Goal: Find specific page/section: Find specific page/section

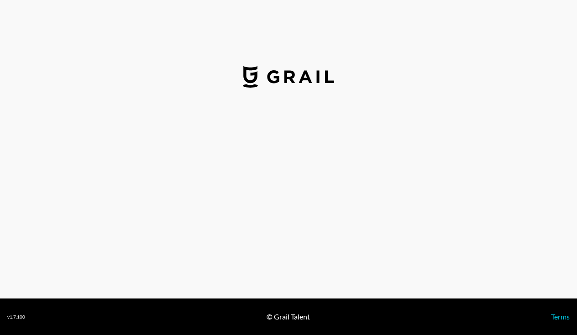
select select "USD"
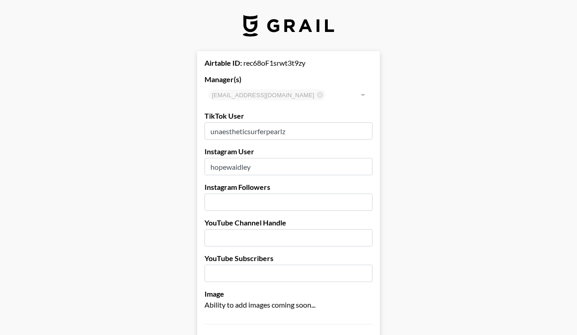
drag, startPoint x: 257, startPoint y: 169, endPoint x: 199, endPoint y: 160, distance: 58.7
type input "p"
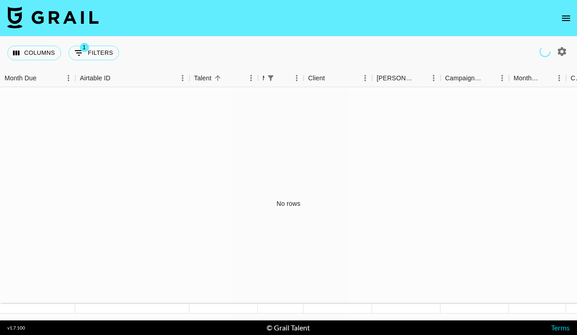
click at [571, 16] on icon "open drawer" at bounding box center [566, 18] width 11 height 11
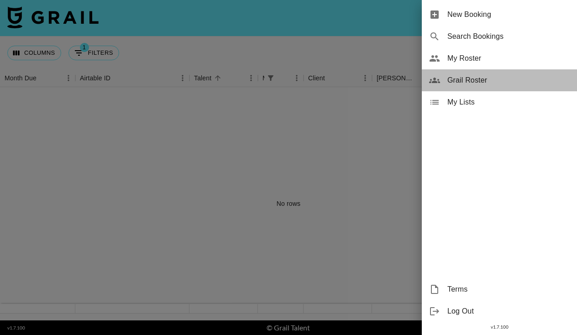
click at [466, 80] on span "Grail Roster" at bounding box center [509, 80] width 122 height 11
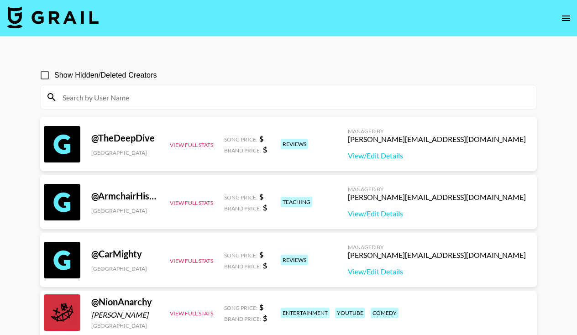
click at [137, 98] on input at bounding box center [294, 97] width 474 height 15
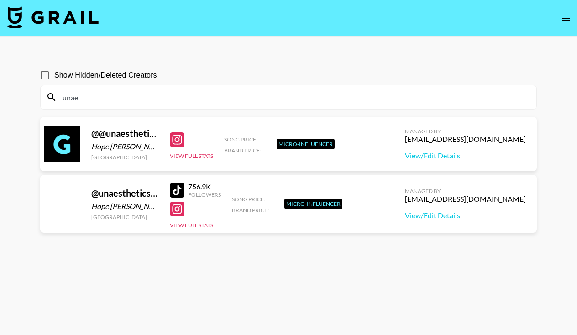
type input "unaes"
drag, startPoint x: 94, startPoint y: 94, endPoint x: 17, endPoint y: 97, distance: 76.4
click at [17, 97] on main "Show Hidden/Deleted Creators unaes @ @unaestheticsurferpearlz Hope [PERSON_NAME…" at bounding box center [288, 190] width 577 height 306
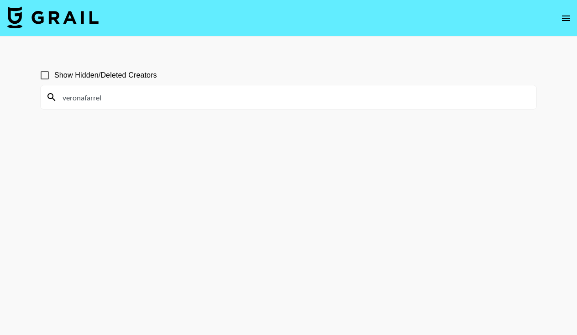
click at [158, 98] on input "veronafarrel" at bounding box center [294, 97] width 474 height 15
click at [104, 103] on input "veronafarrel" at bounding box center [294, 97] width 474 height 15
click at [103, 101] on input "veronafarrel" at bounding box center [294, 97] width 474 height 15
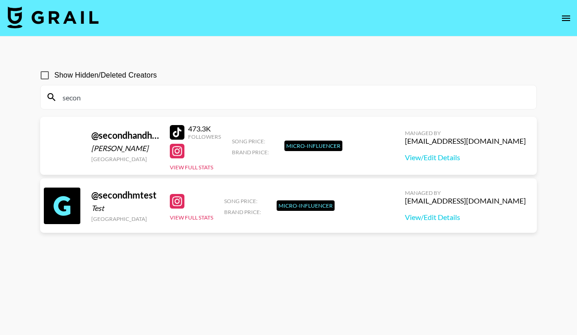
type input "second"
click at [80, 94] on input "second" at bounding box center [294, 97] width 474 height 15
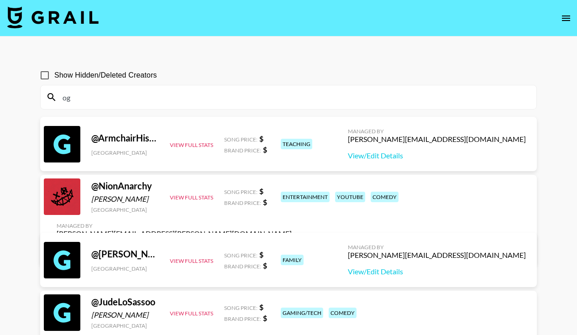
type input "o"
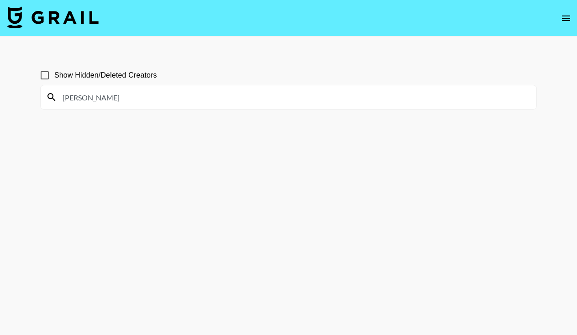
click at [164, 91] on input "[PERSON_NAME]" at bounding box center [294, 97] width 474 height 15
drag, startPoint x: 164, startPoint y: 91, endPoint x: 98, endPoint y: 93, distance: 65.3
click at [98, 93] on input "off pudding" at bounding box center [294, 97] width 474 height 15
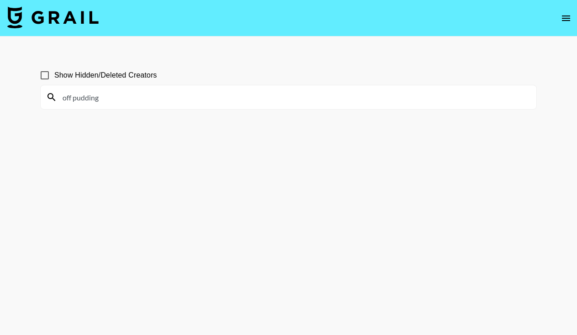
click at [98, 93] on input "off pudding" at bounding box center [294, 97] width 474 height 15
drag, startPoint x: 103, startPoint y: 101, endPoint x: 34, endPoint y: 89, distance: 70.1
click at [34, 89] on div "Show Hidden/Deleted Creators off pudding" at bounding box center [289, 189] width 512 height 262
click at [84, 99] on input "blakehea" at bounding box center [294, 97] width 474 height 15
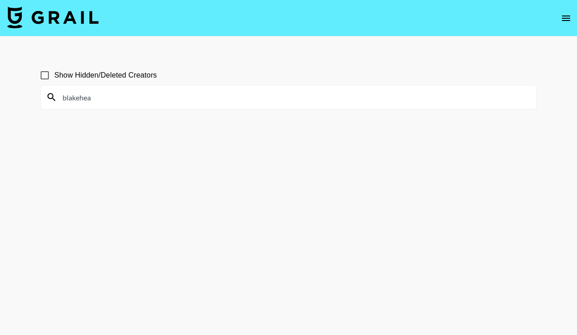
click at [84, 99] on input "blakehea" at bounding box center [294, 97] width 474 height 15
type input "gusweathers"
